Goal: Information Seeking & Learning: Learn about a topic

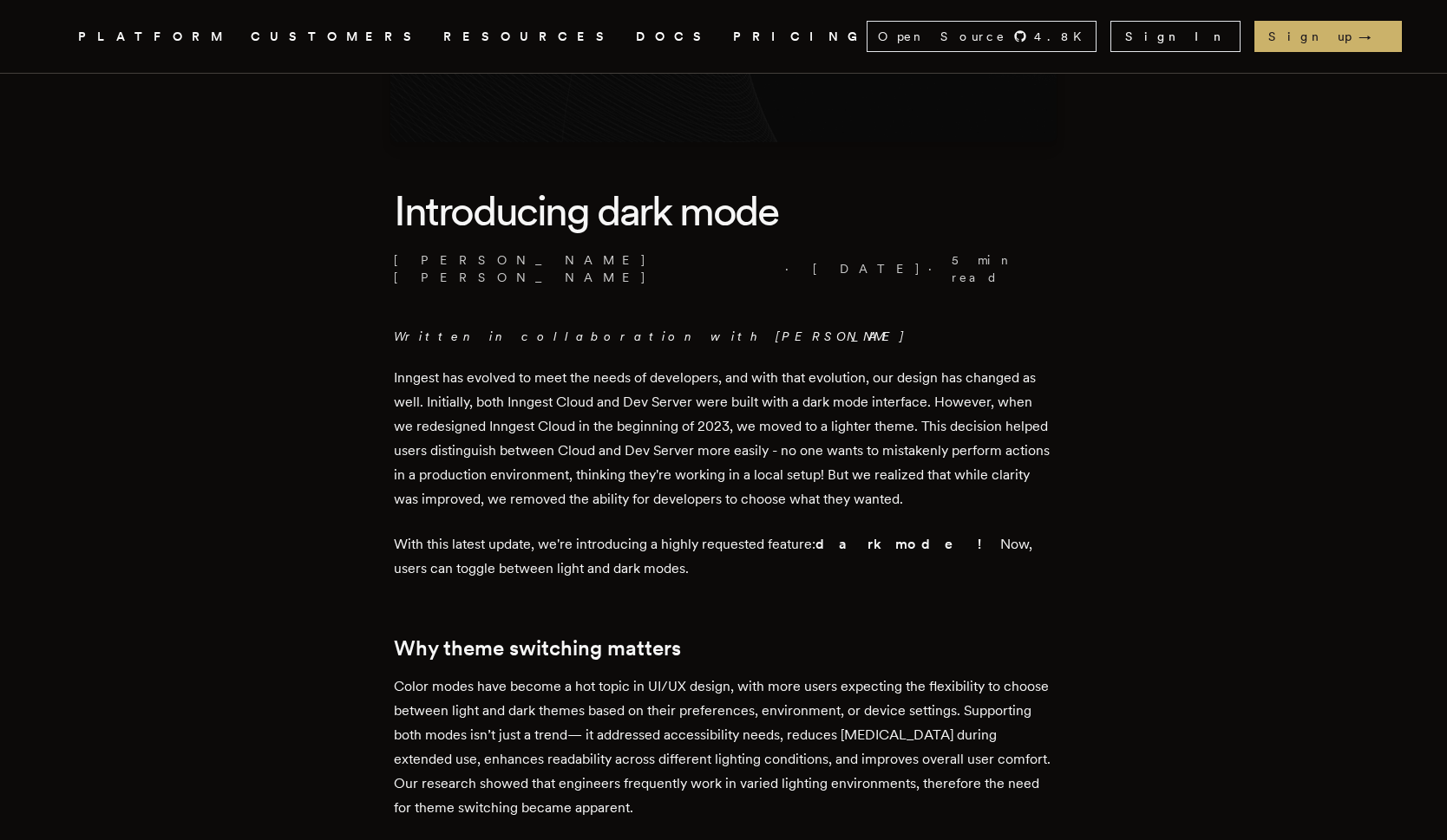
scroll to position [319, 0]
click at [632, 382] on p "Inngest has evolved to meet the needs of developers, and with that evolution, o…" at bounding box center [723, 440] width 659 height 146
click at [616, 385] on p "Inngest has evolved to meet the needs of developers, and with that evolution, o…" at bounding box center [723, 440] width 659 height 146
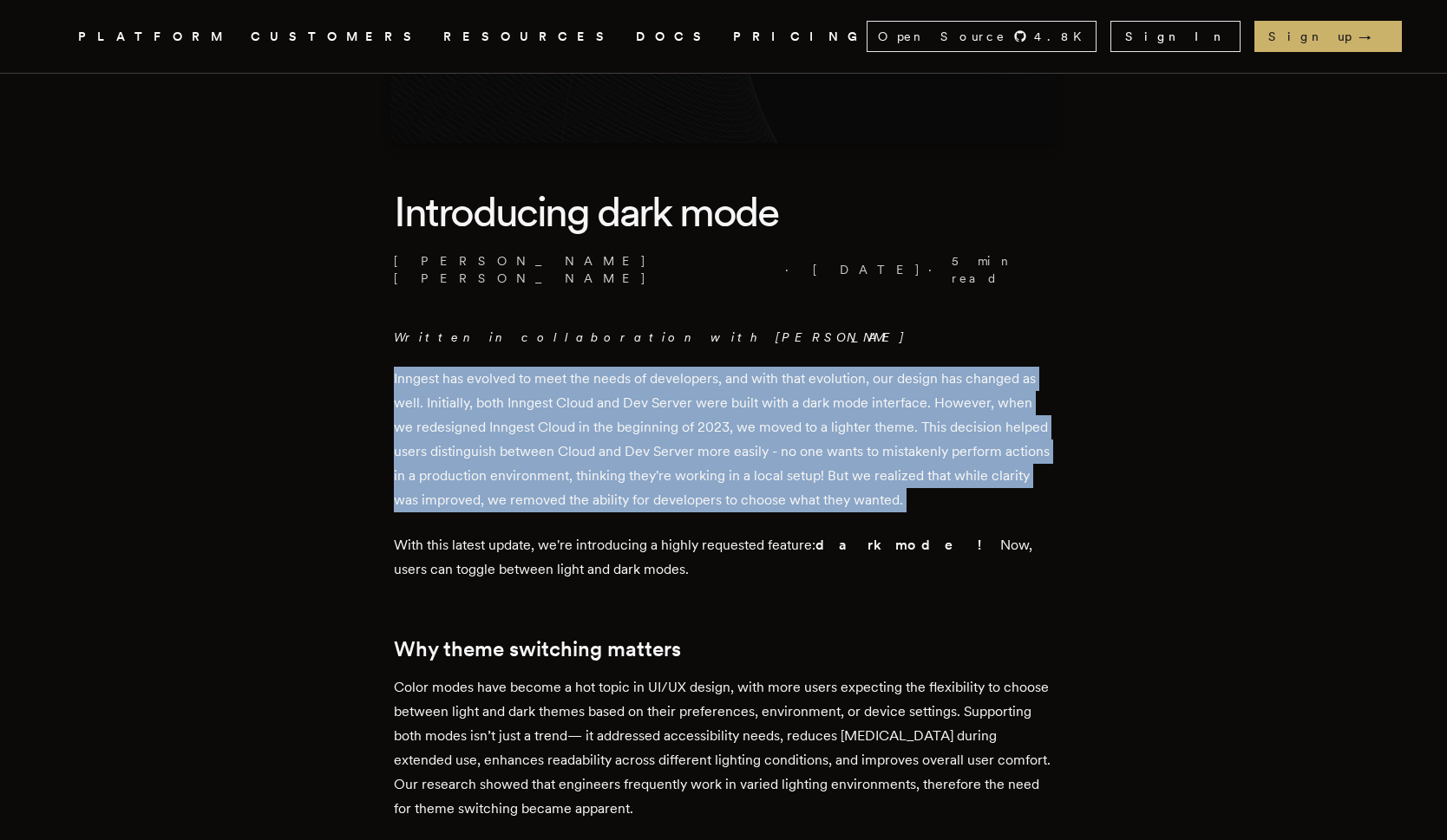
drag, startPoint x: 616, startPoint y: 385, endPoint x: 634, endPoint y: 424, distance: 43.0
click at [615, 394] on p "Inngest has evolved to meet the needs of developers, and with that evolution, o…" at bounding box center [723, 440] width 659 height 146
drag, startPoint x: 634, startPoint y: 424, endPoint x: 653, endPoint y: 426, distance: 19.1
click at [634, 424] on p "Inngest has evolved to meet the needs of developers, and with that evolution, o…" at bounding box center [723, 440] width 659 height 146
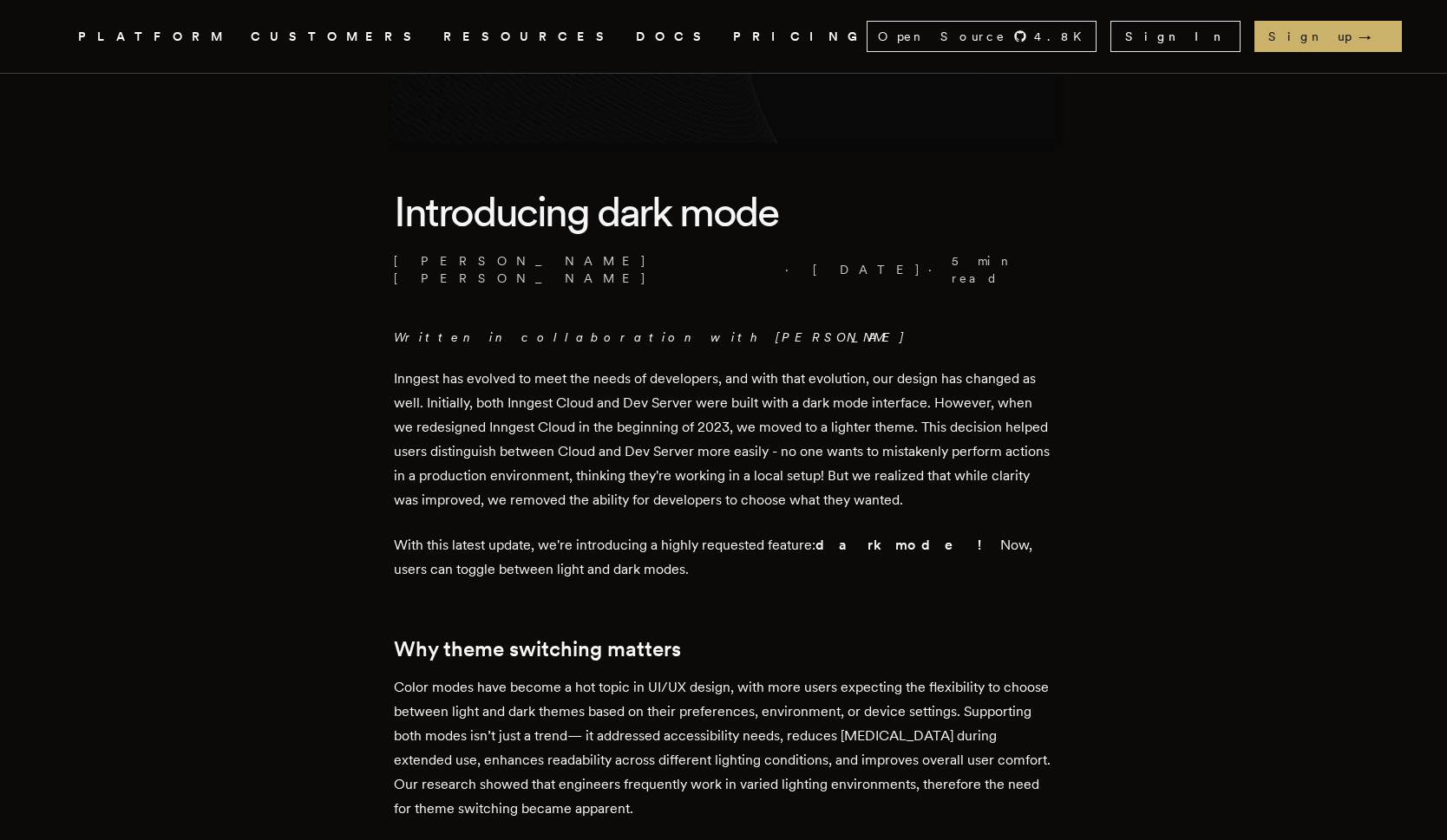
click at [654, 426] on p "Inngest has evolved to meet the needs of developers, and with that evolution, o…" at bounding box center [723, 440] width 659 height 146
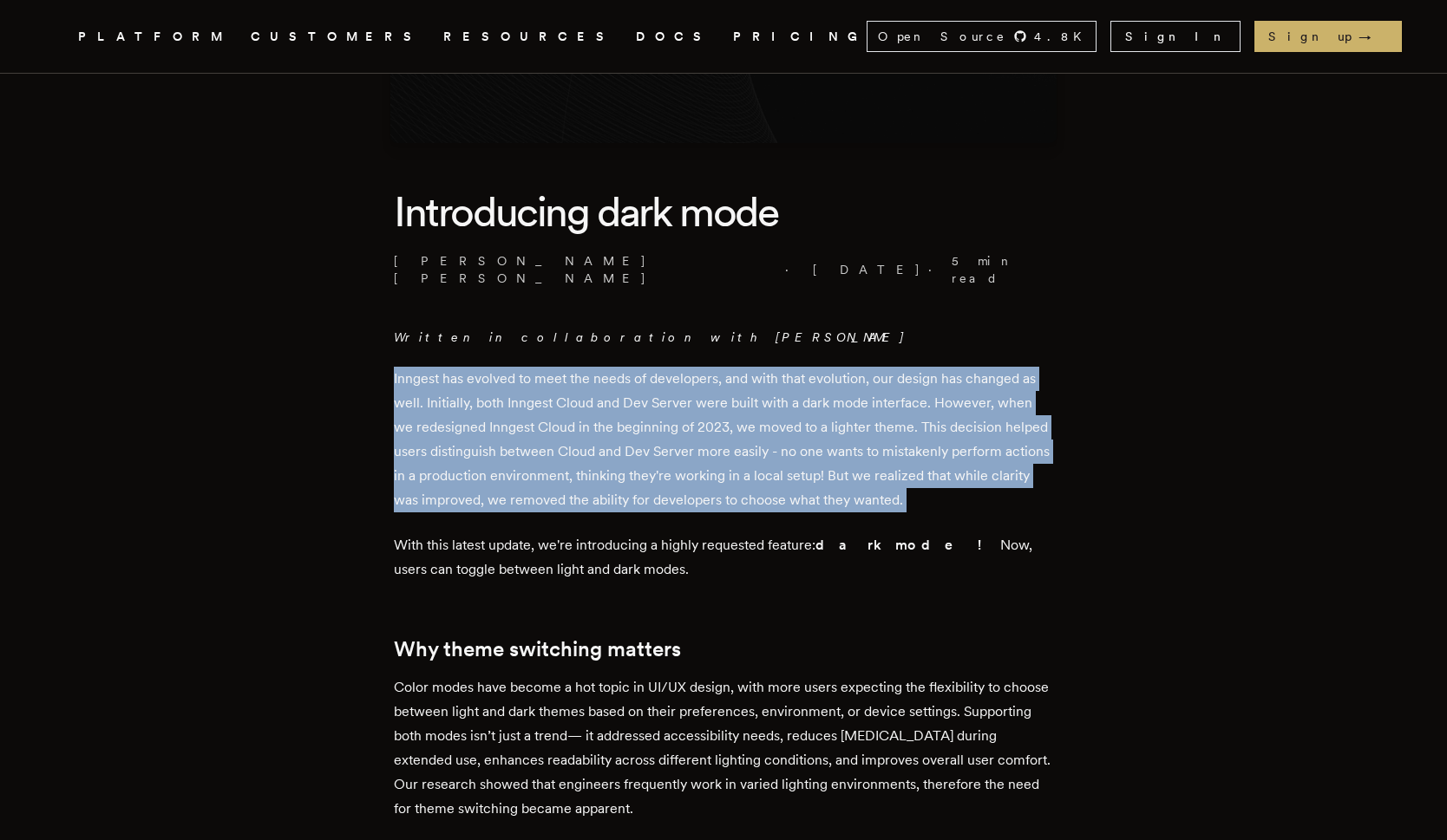
drag, startPoint x: 654, startPoint y: 426, endPoint x: 692, endPoint y: 444, distance: 42.0
click at [654, 427] on p "Inngest has evolved to meet the needs of developers, and with that evolution, o…" at bounding box center [723, 440] width 659 height 146
click at [692, 444] on p "Inngest has evolved to meet the needs of developers, and with that evolution, o…" at bounding box center [723, 440] width 659 height 146
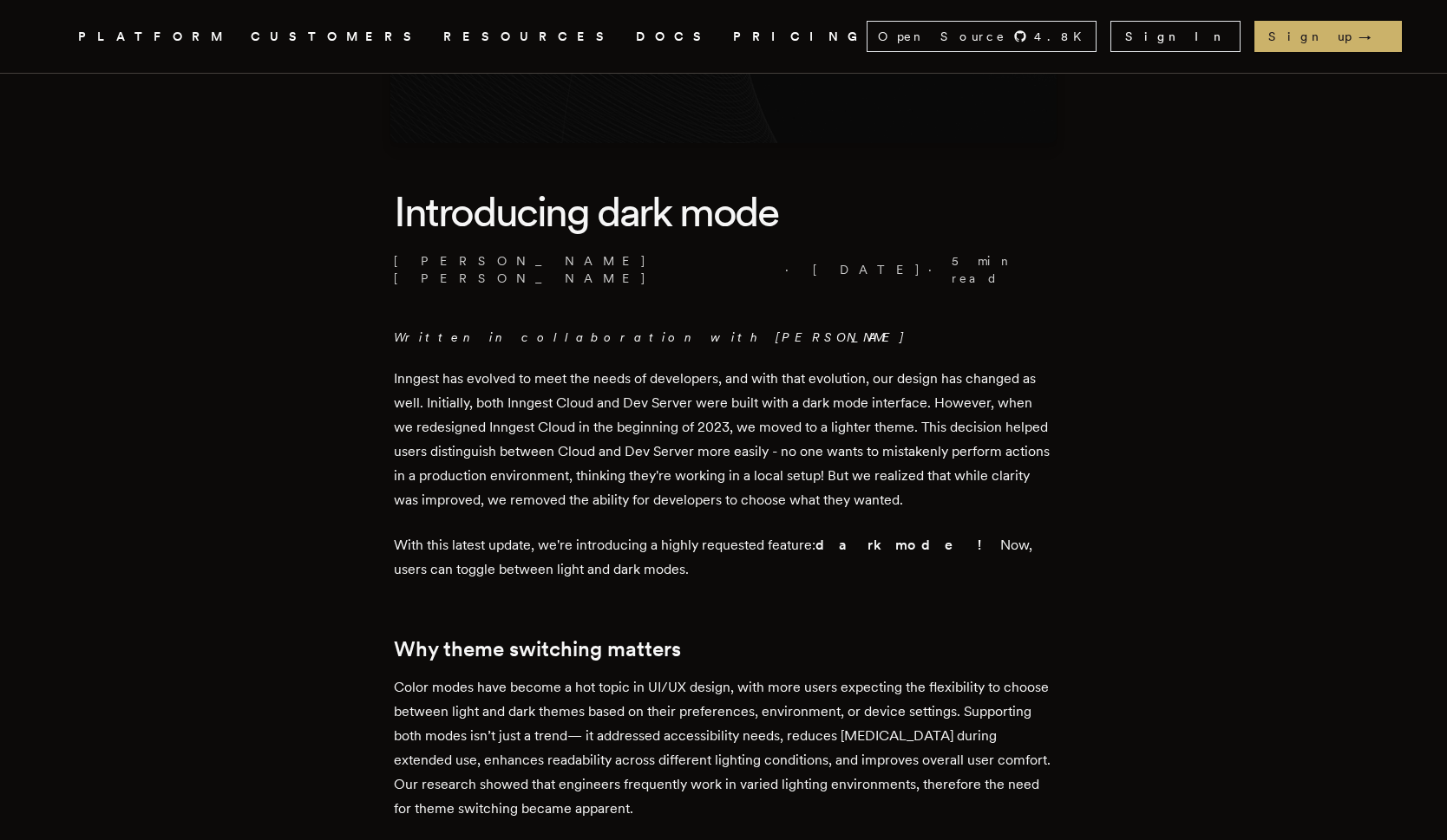
click at [693, 443] on p "Inngest has evolved to meet the needs of developers, and with that evolution, o…" at bounding box center [723, 440] width 659 height 146
drag, startPoint x: 620, startPoint y: 434, endPoint x: 608, endPoint y: 424, distance: 15.6
click at [619, 433] on p "Inngest has evolved to meet the needs of developers, and with that evolution, o…" at bounding box center [723, 440] width 659 height 146
click at [534, 376] on p "Inngest has evolved to meet the needs of developers, and with that evolution, o…" at bounding box center [723, 440] width 659 height 146
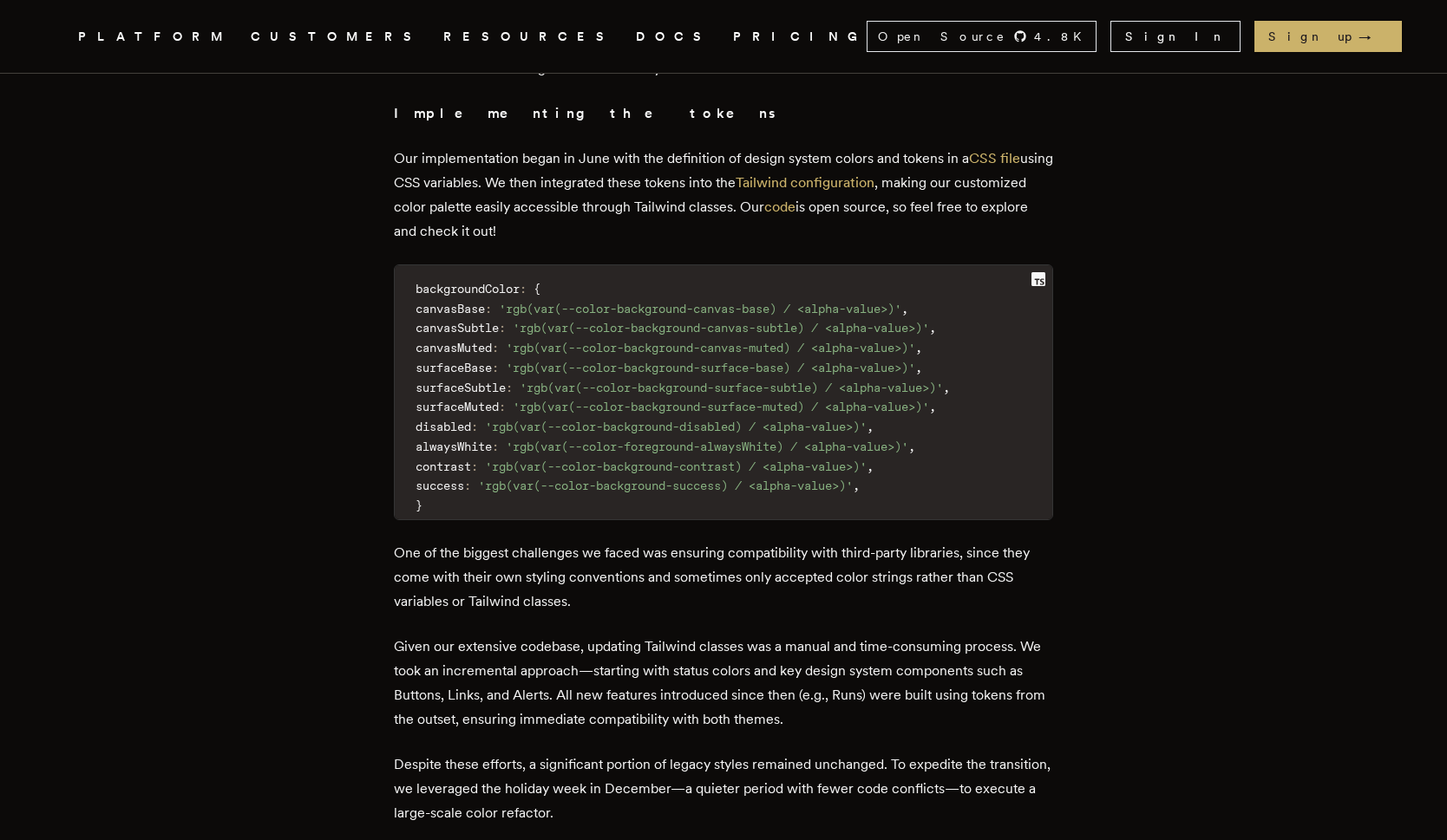
scroll to position [2477, 0]
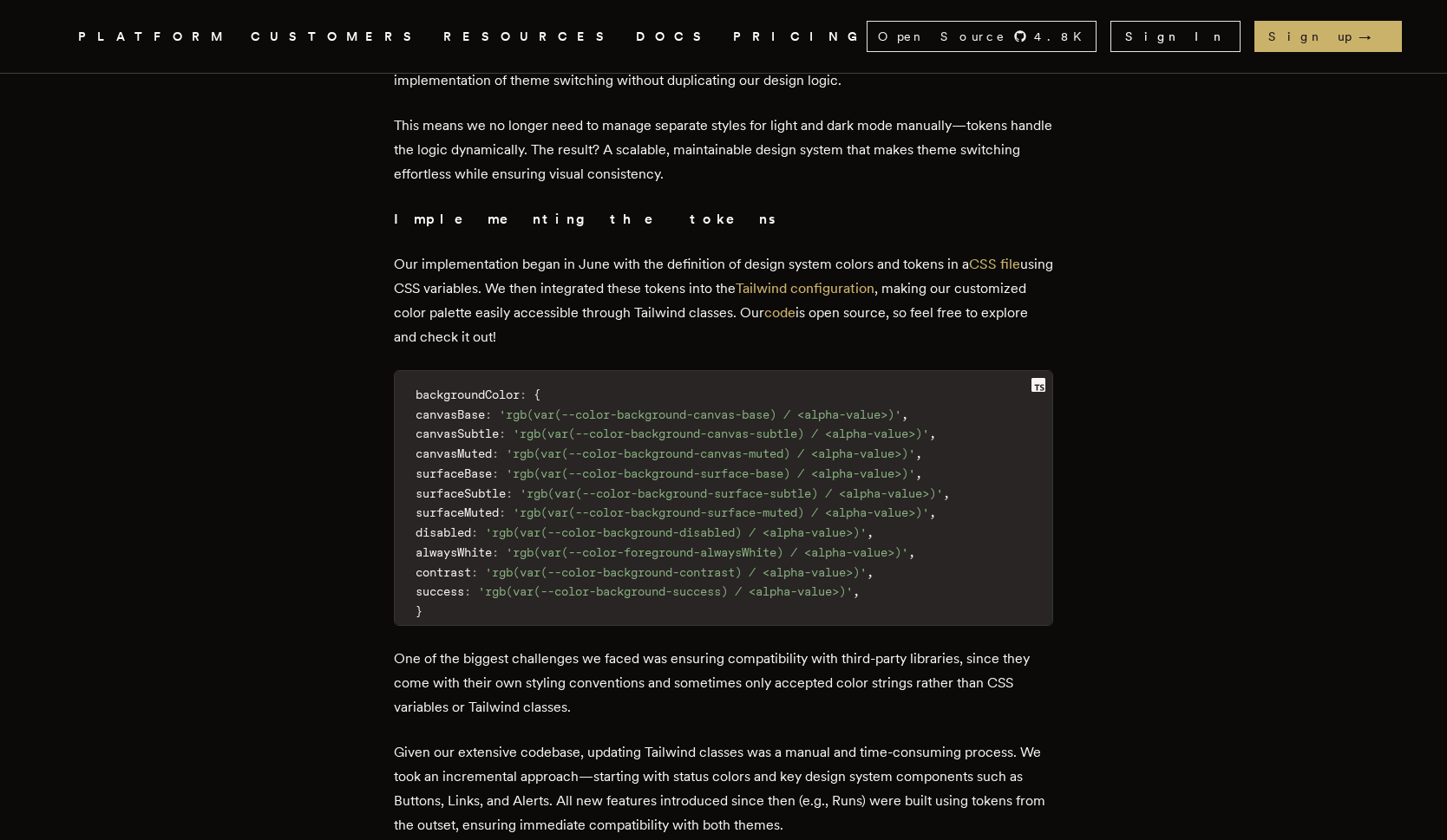
click at [550, 253] on p "Our implementation began in June with the definition of design system colors an…" at bounding box center [723, 301] width 659 height 97
